Goal: Information Seeking & Learning: Find specific fact

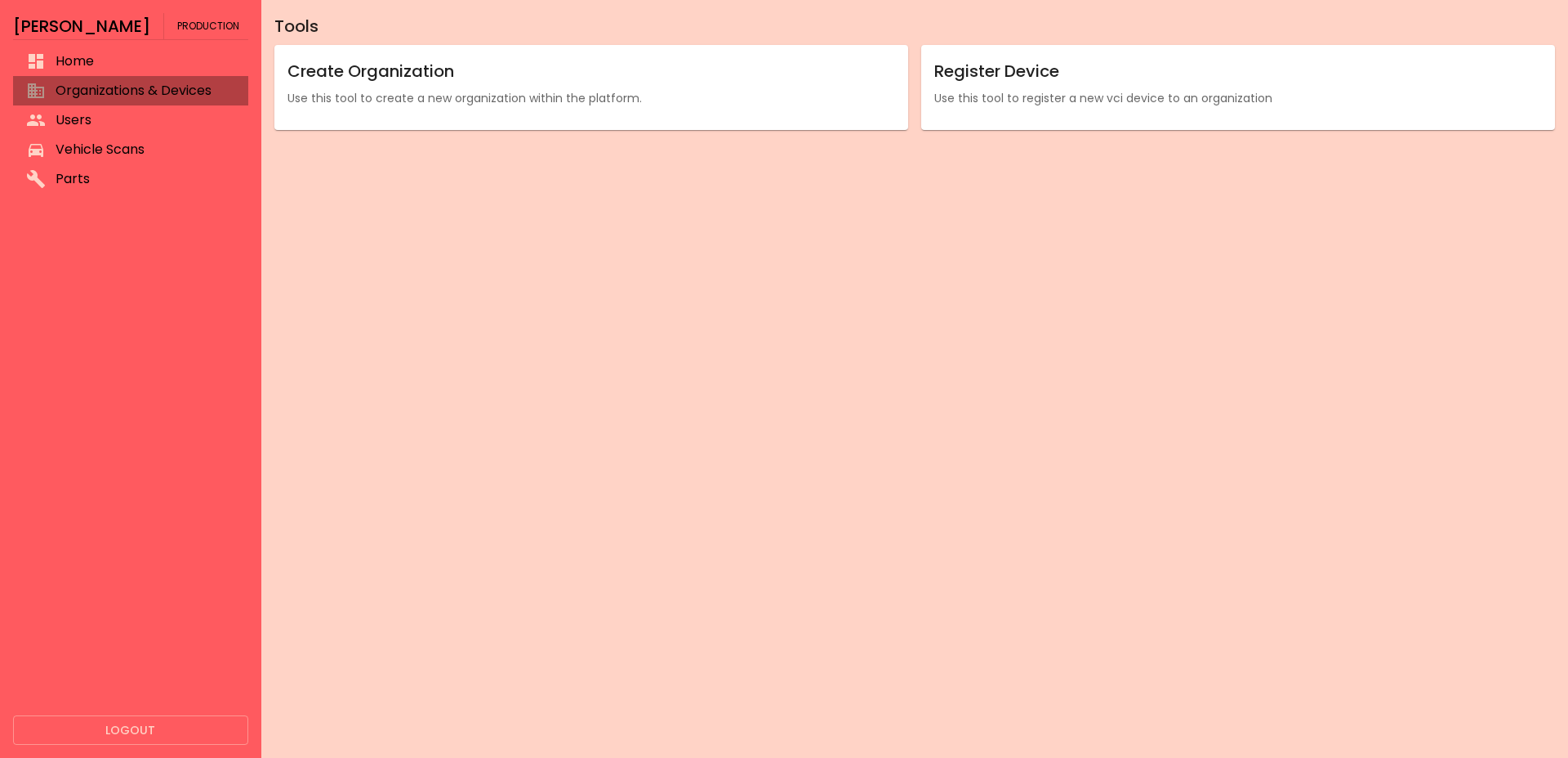
click at [147, 86] on span "Organizations & Devices" at bounding box center [145, 90] width 180 height 20
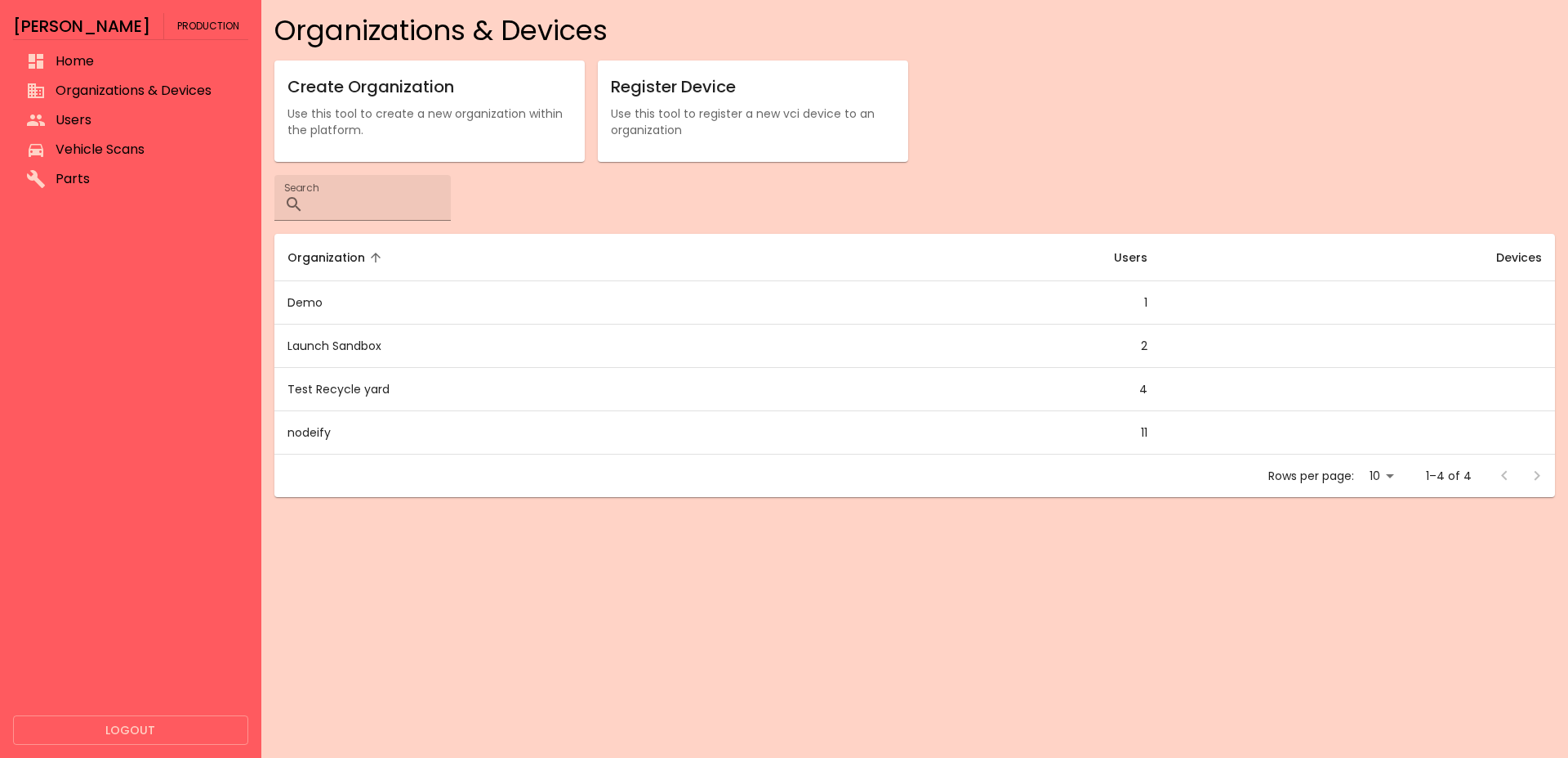
click at [113, 116] on span "Users" at bounding box center [145, 120] width 180 height 20
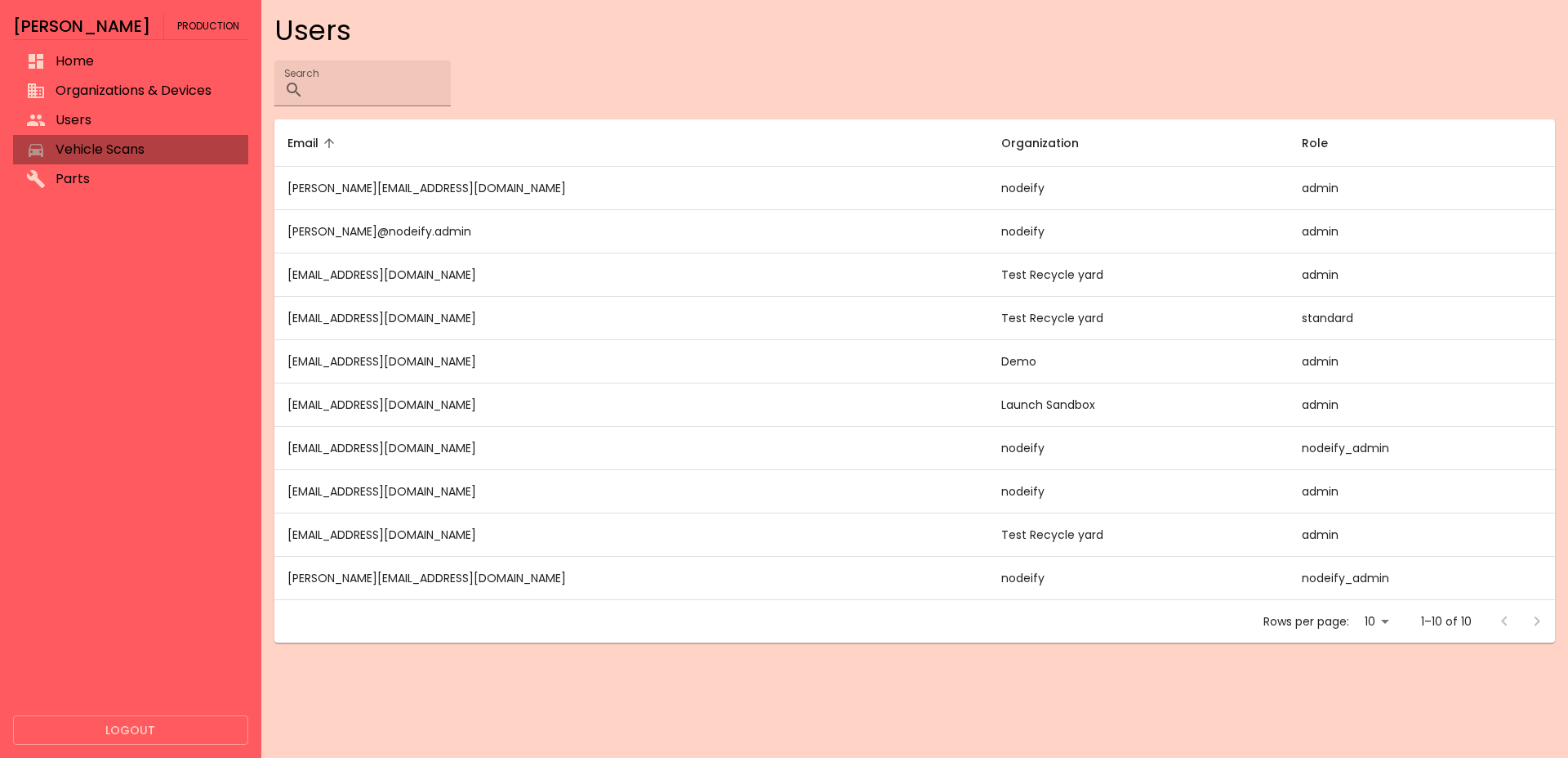
click at [105, 152] on span "Vehicle Scans" at bounding box center [145, 150] width 180 height 20
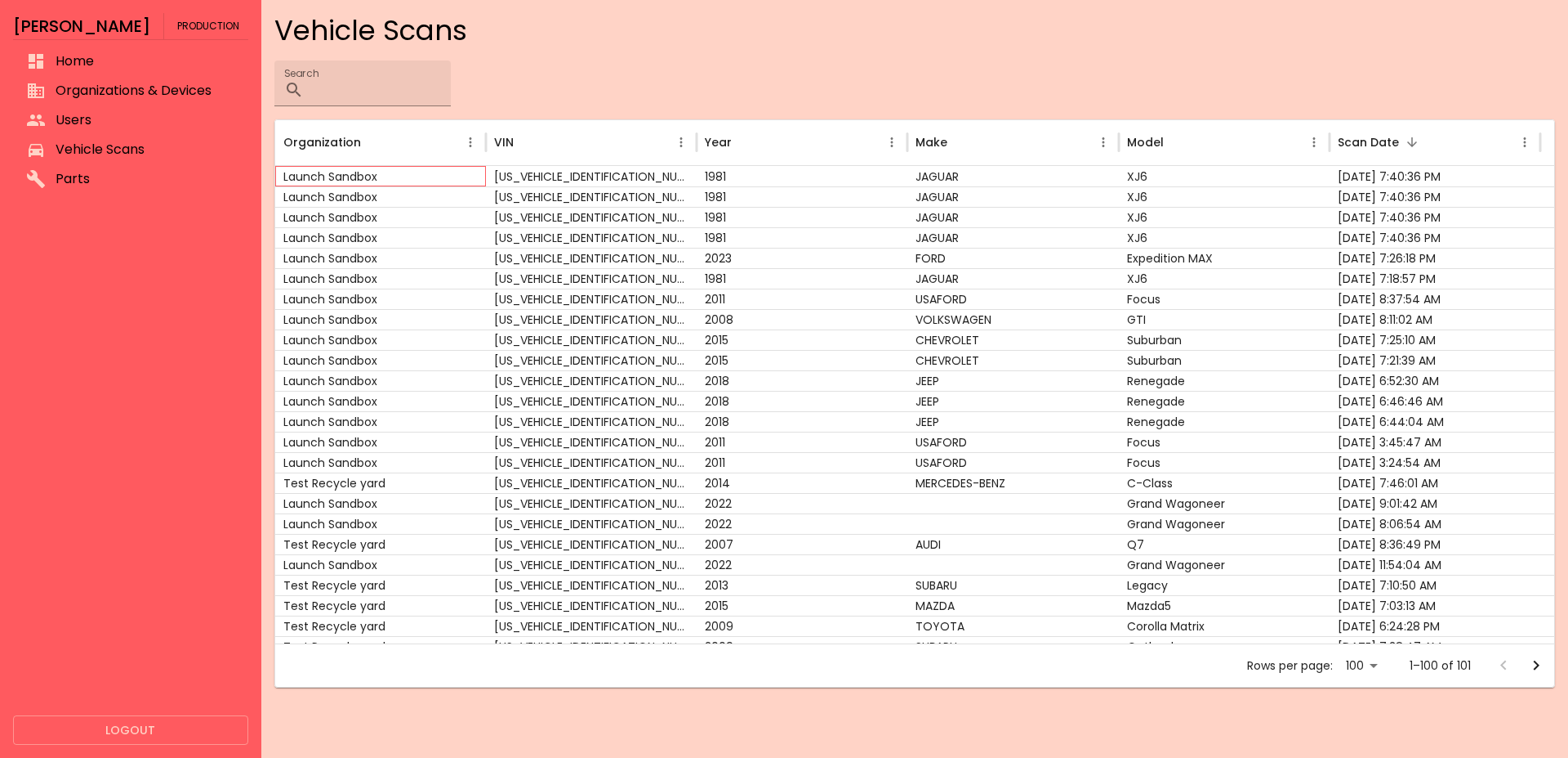
click at [476, 173] on div "Launch Sandbox" at bounding box center [380, 176] width 210 height 21
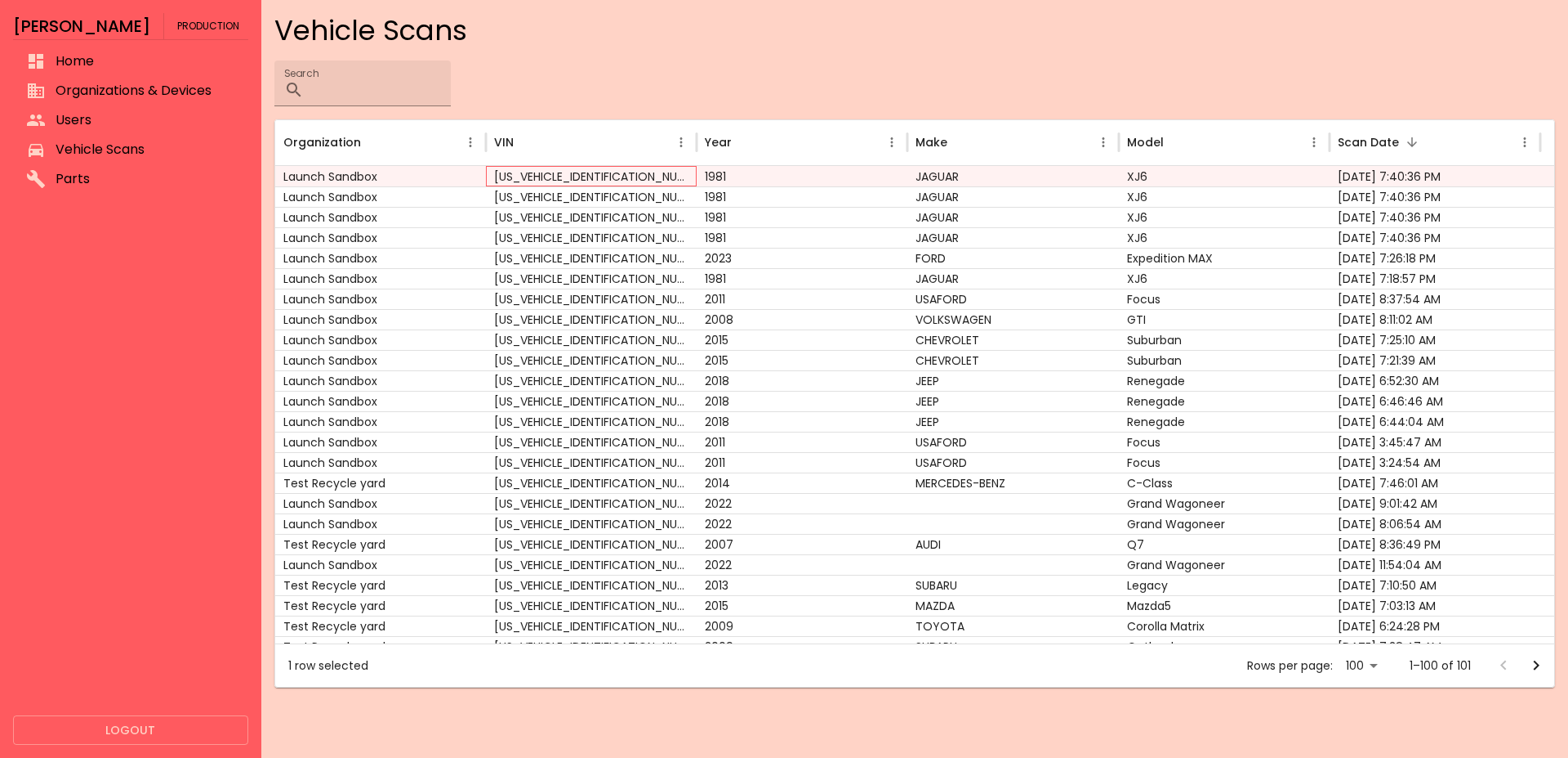
click at [656, 177] on div "[US_VEHICLE_IDENTIFICATION_NUMBER]" at bounding box center [591, 176] width 210 height 21
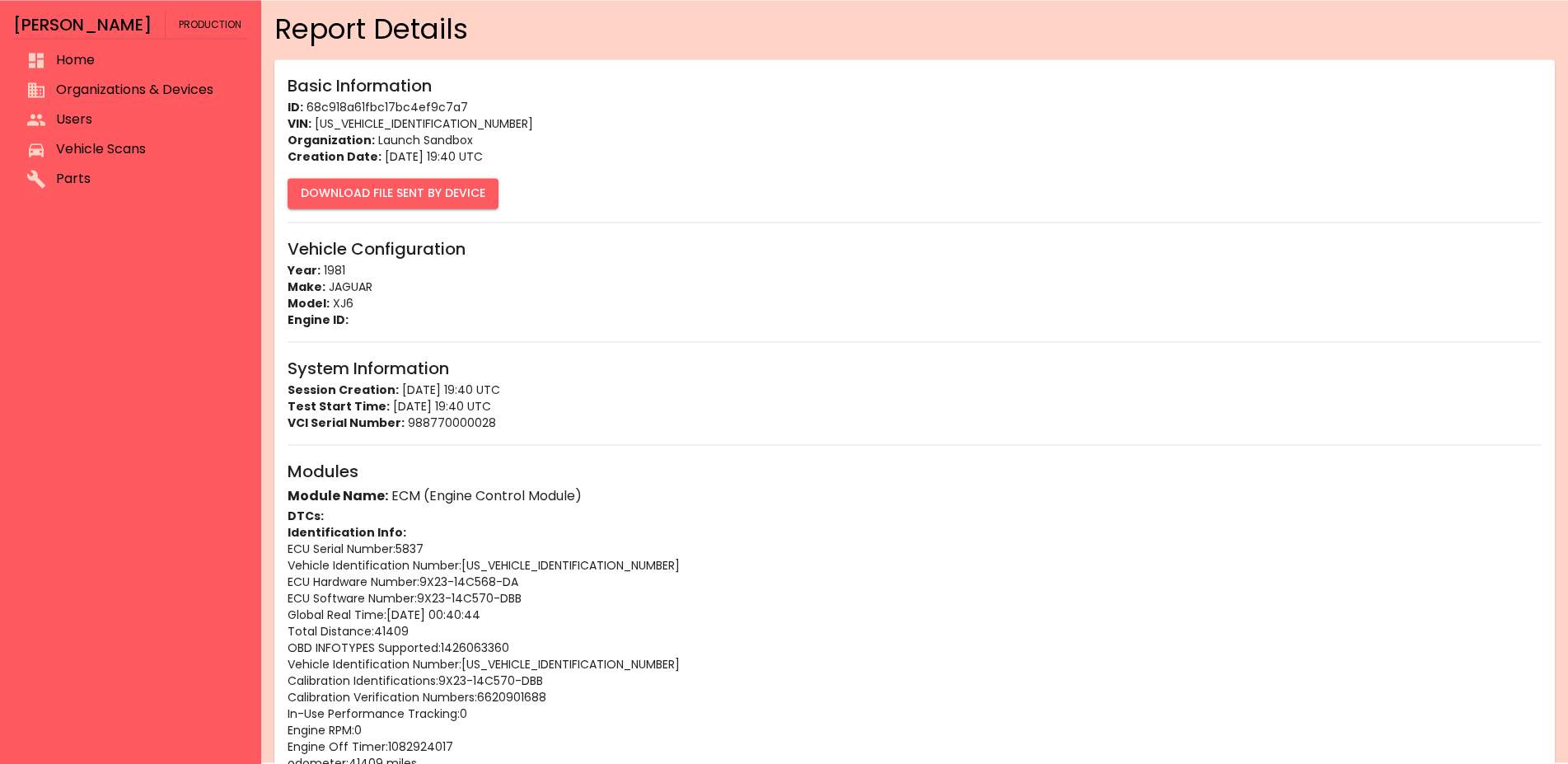
scroll to position [84, 0]
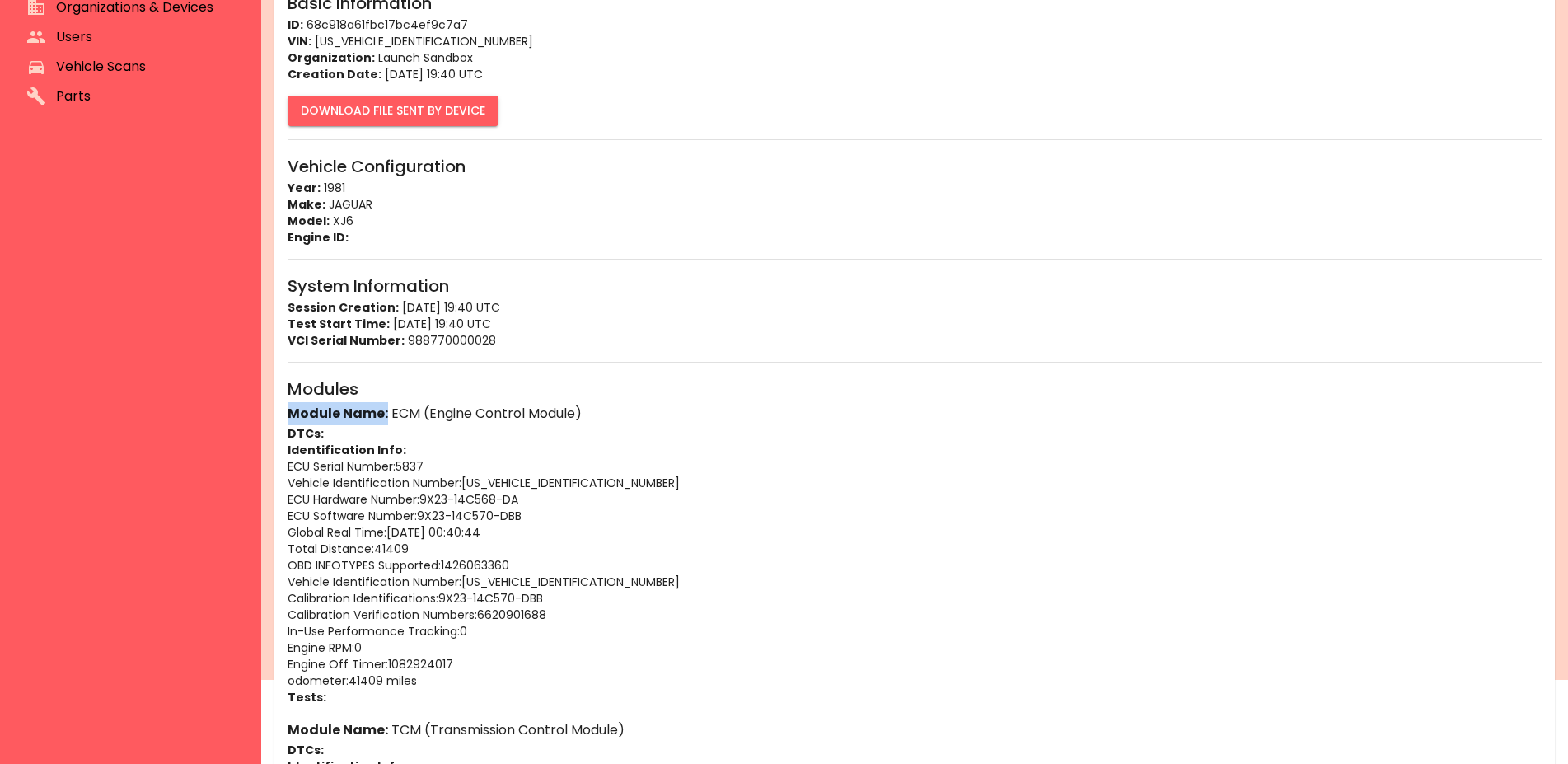
drag, startPoint x: 387, startPoint y: 412, endPoint x: 627, endPoint y: 394, distance: 240.7
drag, startPoint x: 586, startPoint y: 414, endPoint x: 389, endPoint y: 424, distance: 197.3
click at [389, 424] on h6 "Module Name: ECM (Engine Control Module)" at bounding box center [914, 414] width 1254 height 23
copy h6 "ECM (Engine Control Module)"
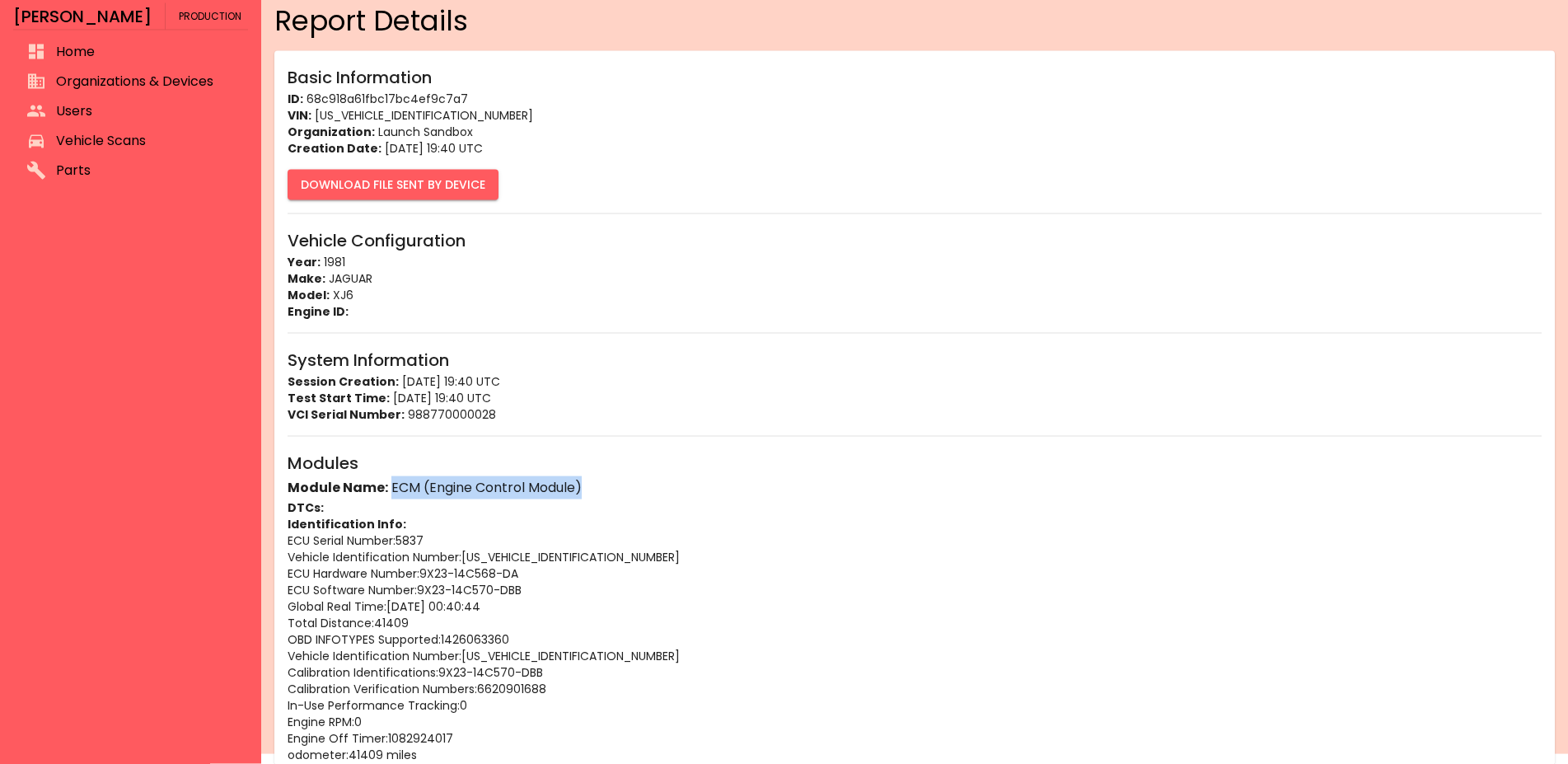
scroll to position [0, 0]
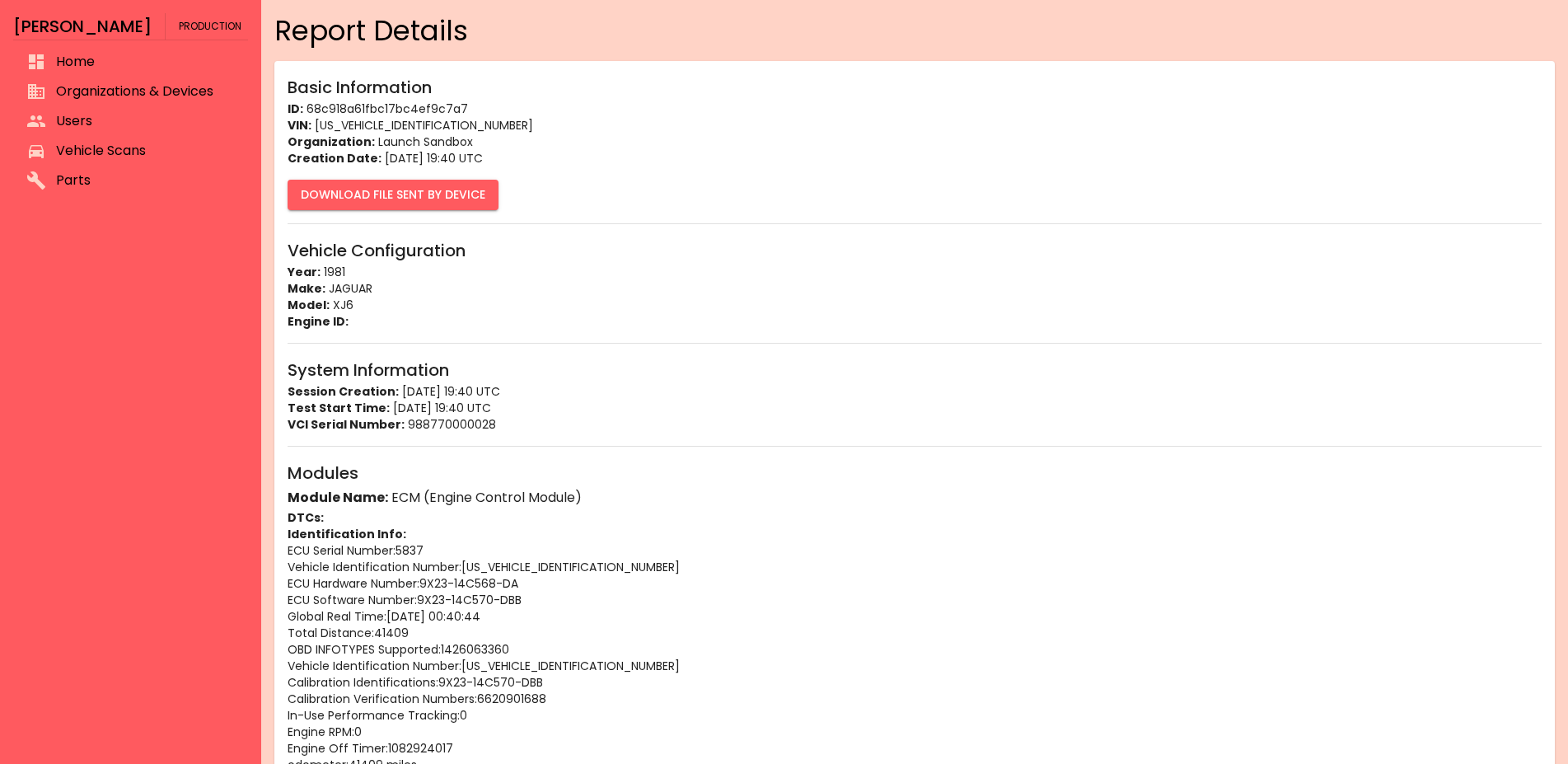
click at [398, 124] on p "VIN: [US_VEHICLE_IDENTIFICATION_NUMBER]" at bounding box center [914, 126] width 1254 height 16
copy p "[US_VEHICLE_IDENTIFICATION_NUMBER]"
drag, startPoint x: 492, startPoint y: 499, endPoint x: 583, endPoint y: 503, distance: 91.1
click at [583, 503] on h6 "Module Name: ECM (Engine Control Module)" at bounding box center [914, 498] width 1254 height 23
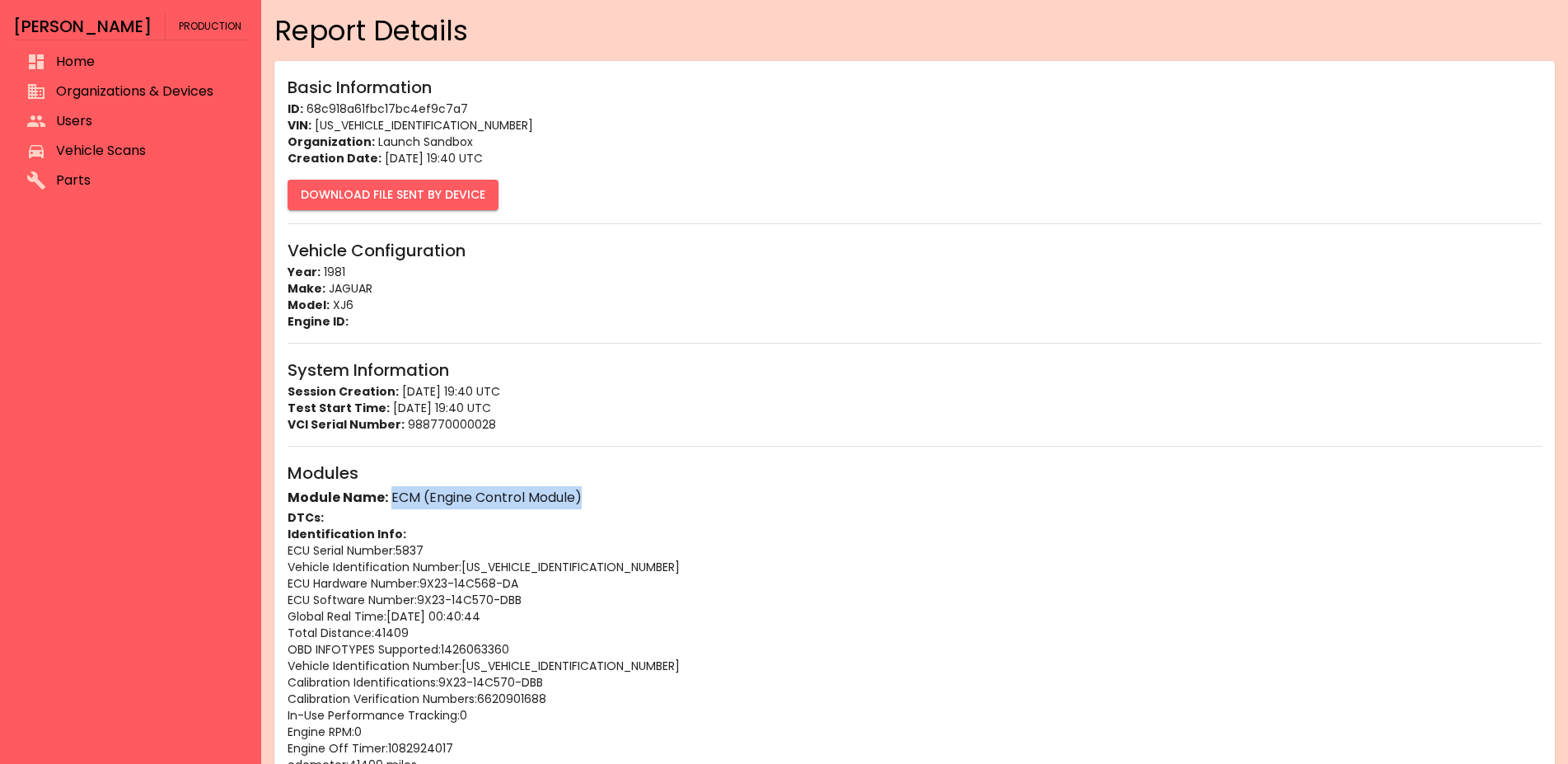
copy h6 "ECM (Engine Control Module)"
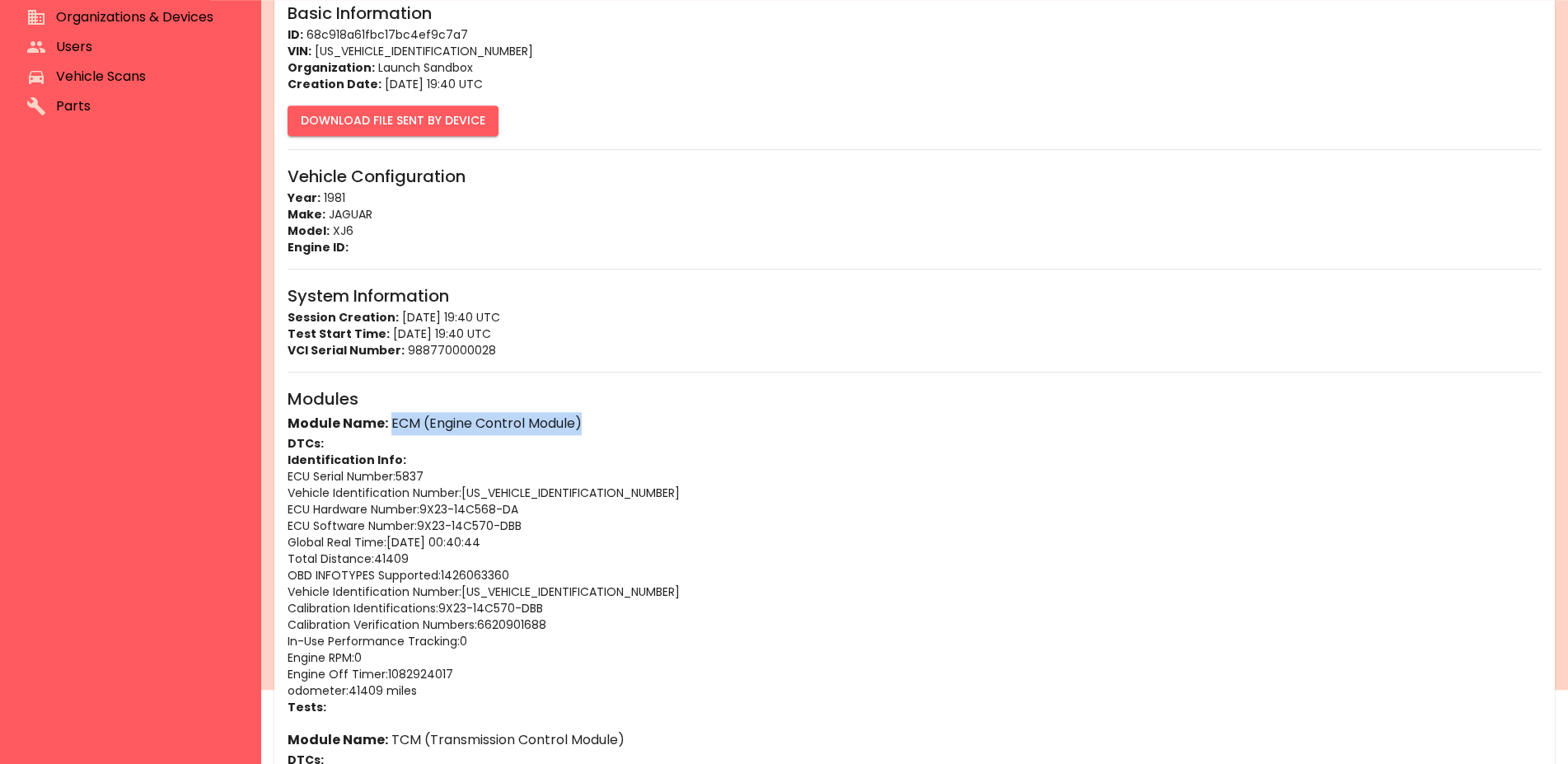
scroll to position [84, 0]
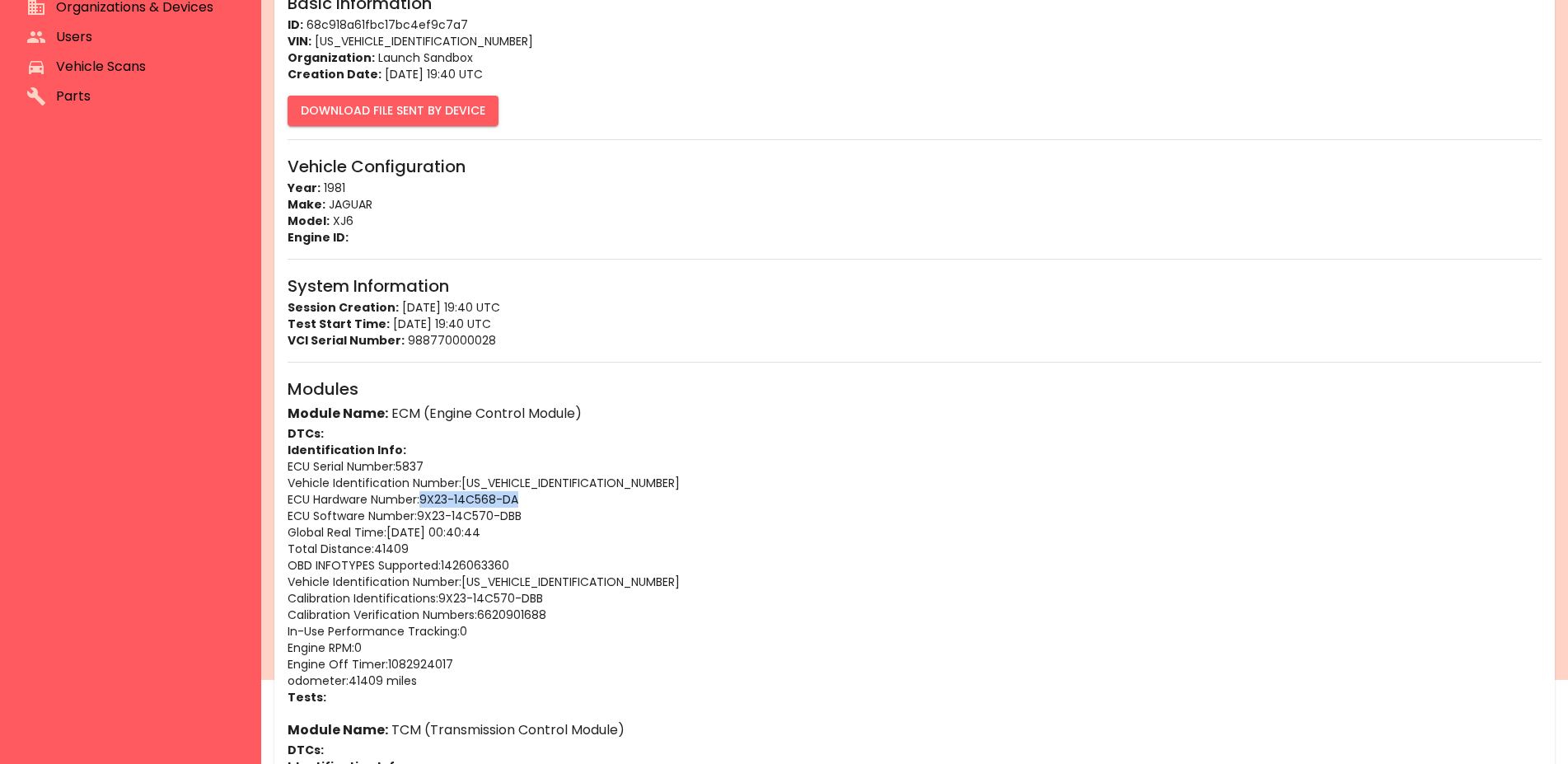
drag, startPoint x: 426, startPoint y: 500, endPoint x: 574, endPoint y: 505, distance: 148.1
click at [574, 505] on p "ECU Hardware Number : 9X23-14C568-DA" at bounding box center [914, 499] width 1254 height 16
copy p "9X23-14C568-DA"
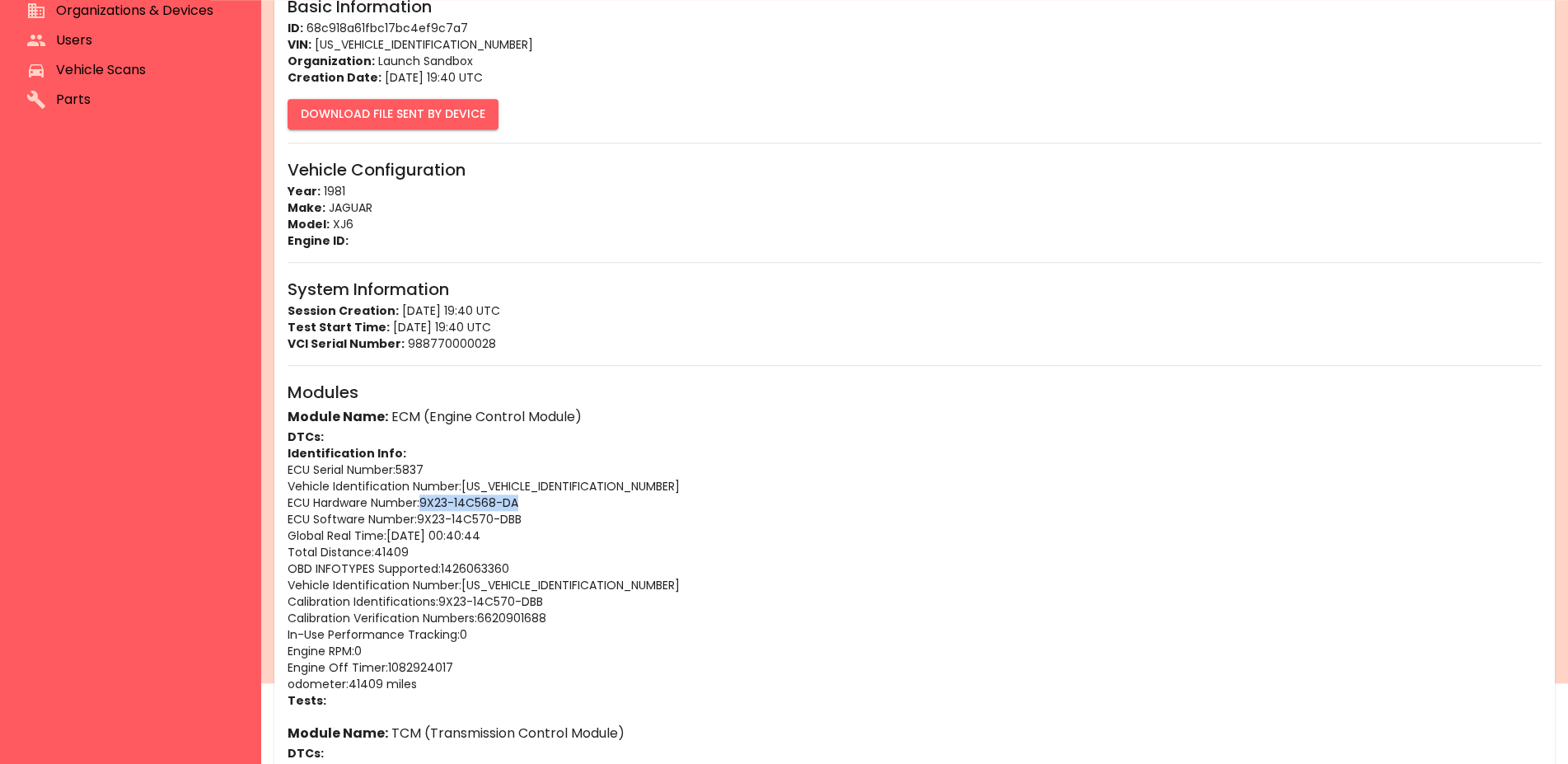
scroll to position [0, 0]
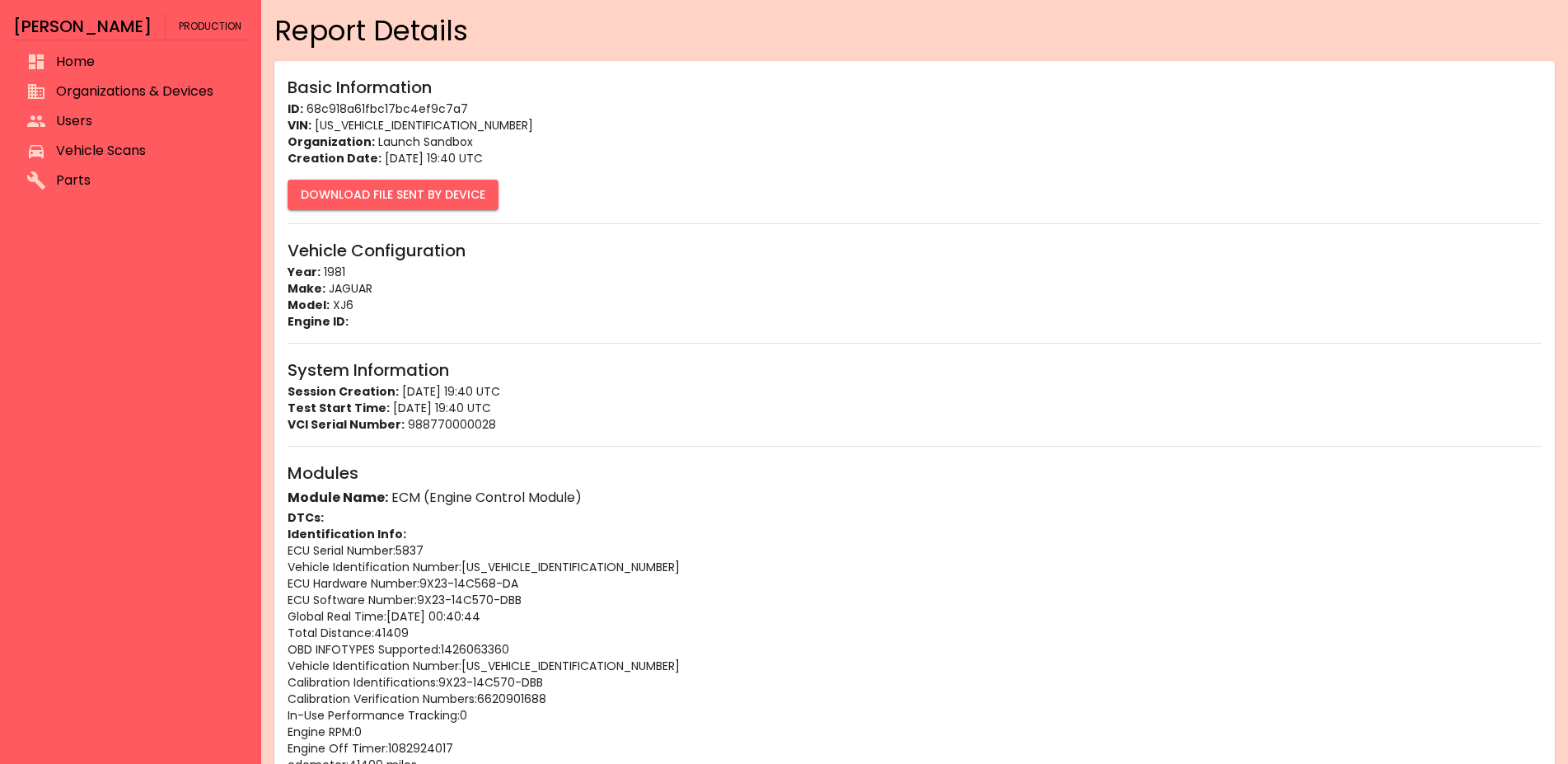
click at [350, 303] on p "Model: XJ6" at bounding box center [914, 304] width 1254 height 16
copy p "XJ6"
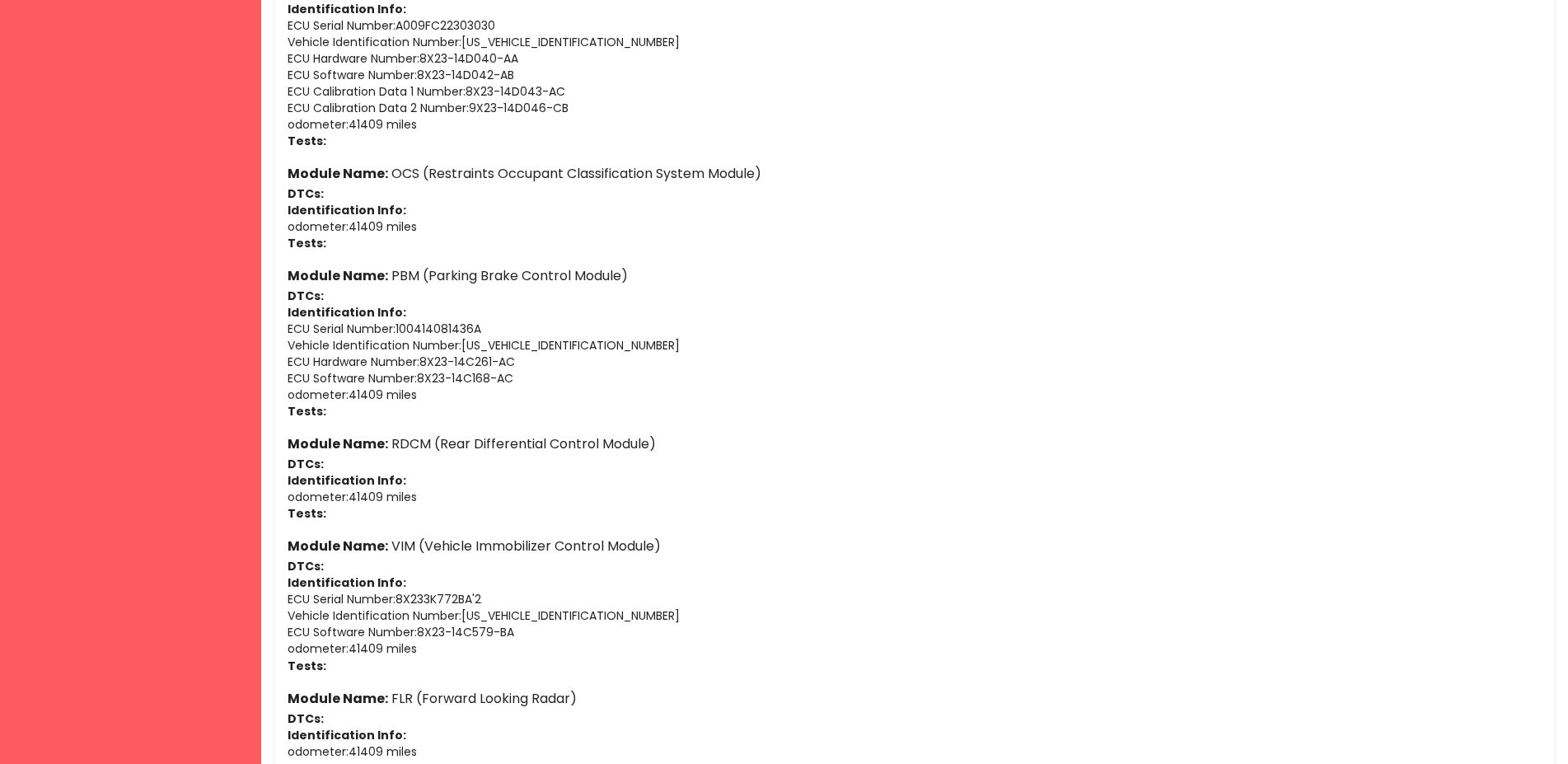
scroll to position [2401, 0]
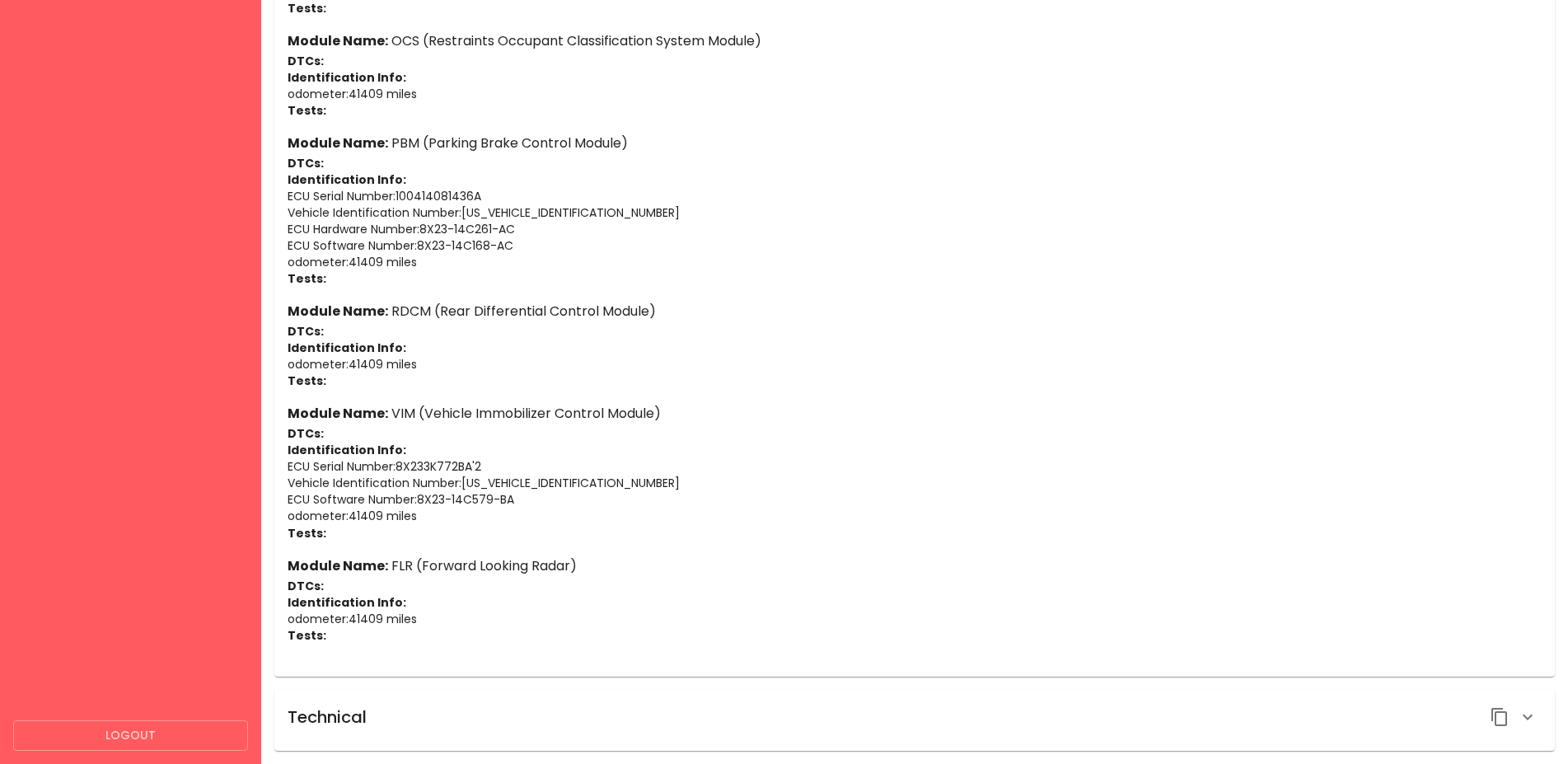
click at [120, 742] on button "Logout" at bounding box center [131, 735] width 235 height 31
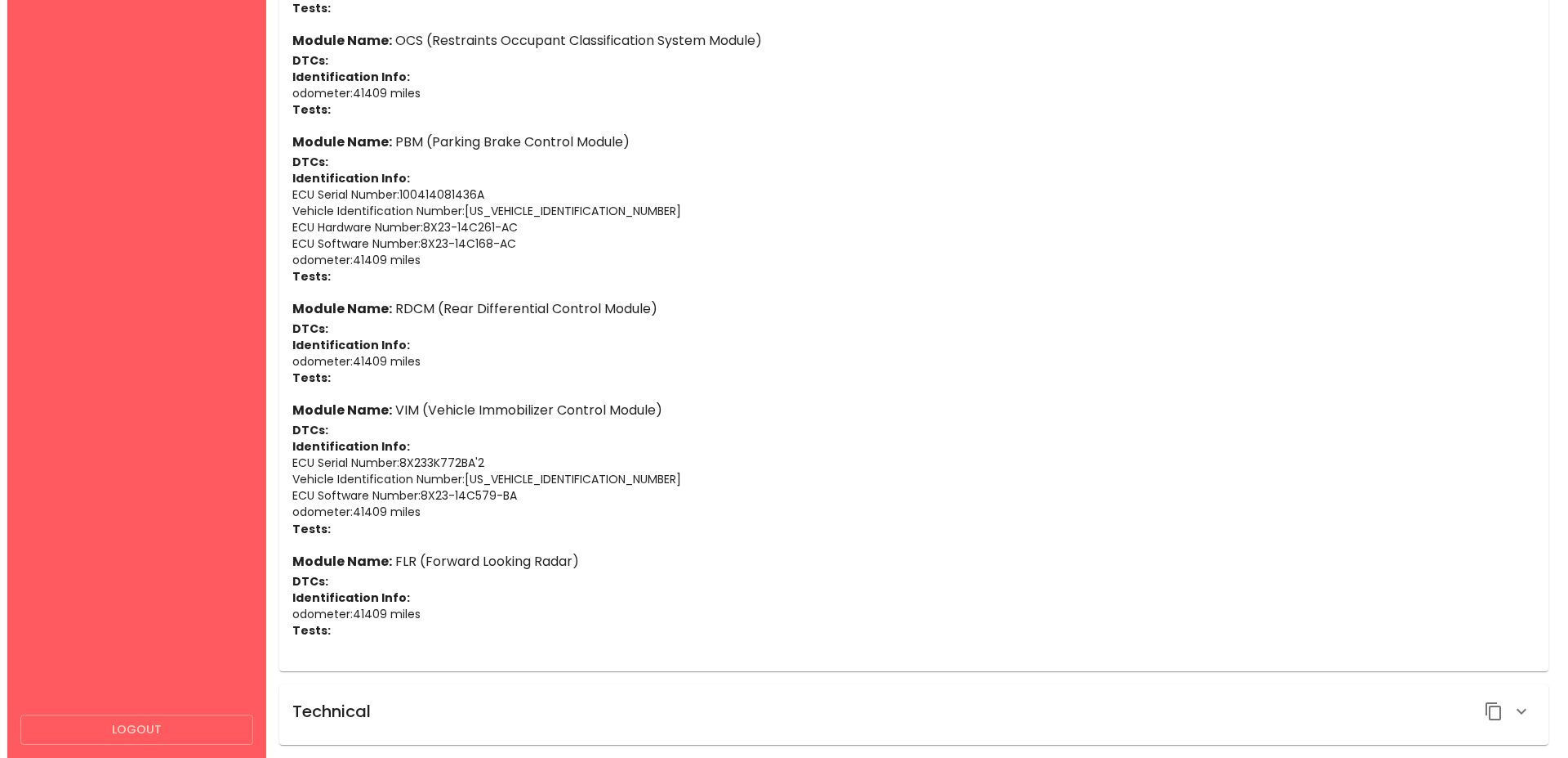
scroll to position [0, 0]
